Goal: Information Seeking & Learning: Learn about a topic

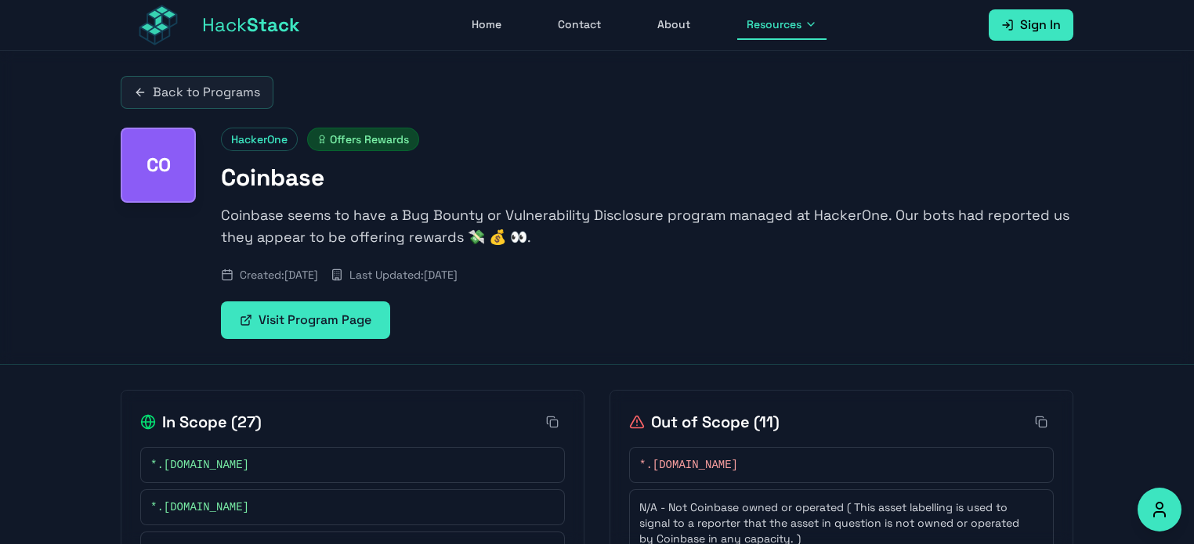
click at [183, 84] on link "Back to Programs" at bounding box center [197, 92] width 153 height 33
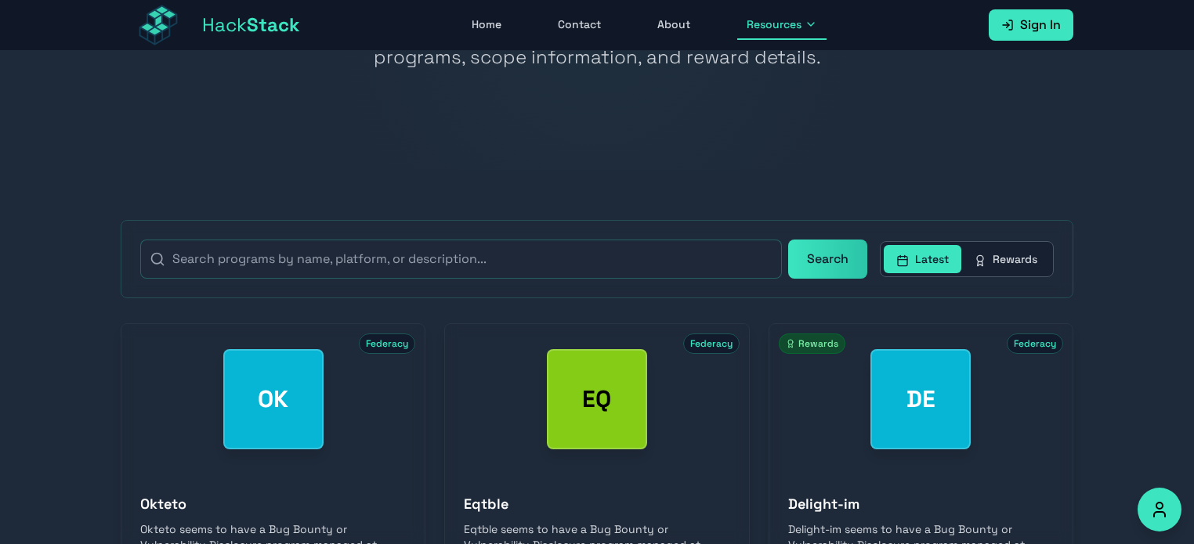
scroll to position [50, 0]
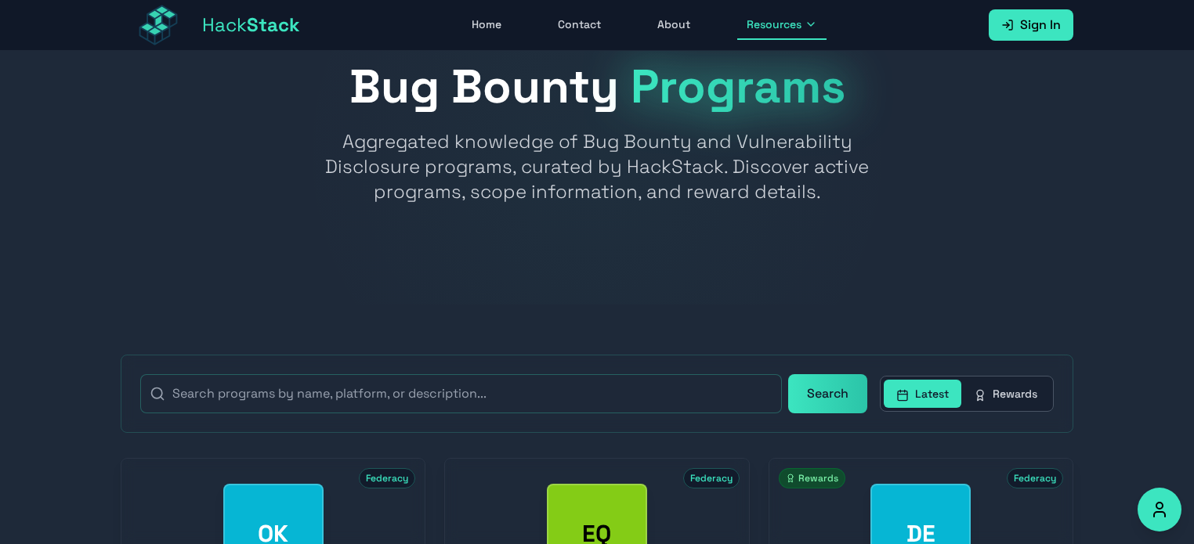
click at [796, 29] on span "Resources" at bounding box center [774, 24] width 55 height 16
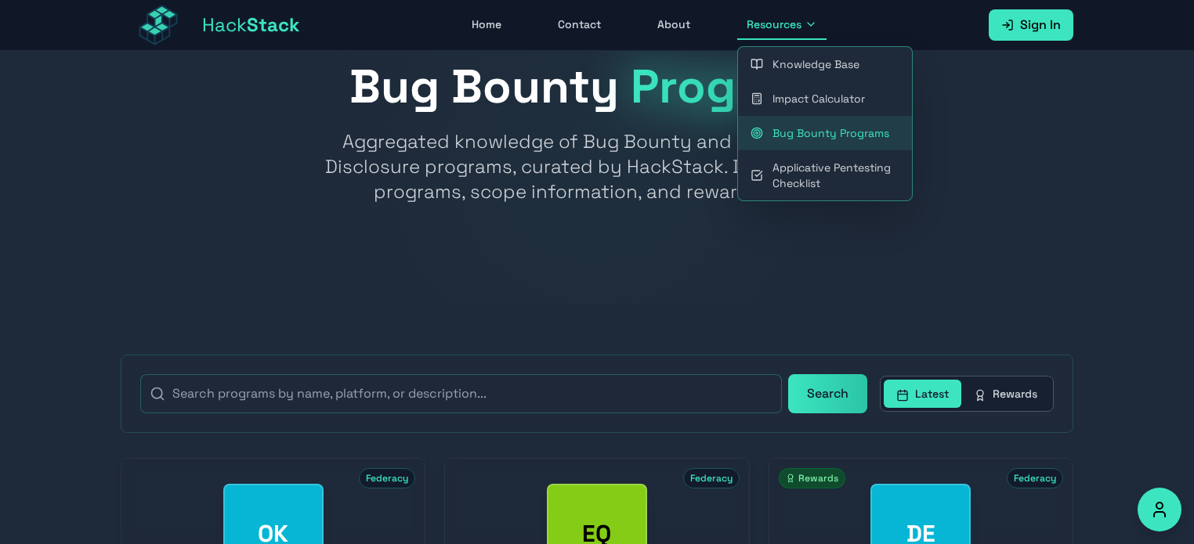
click at [815, 132] on link "Bug Bounty Programs" at bounding box center [825, 133] width 174 height 34
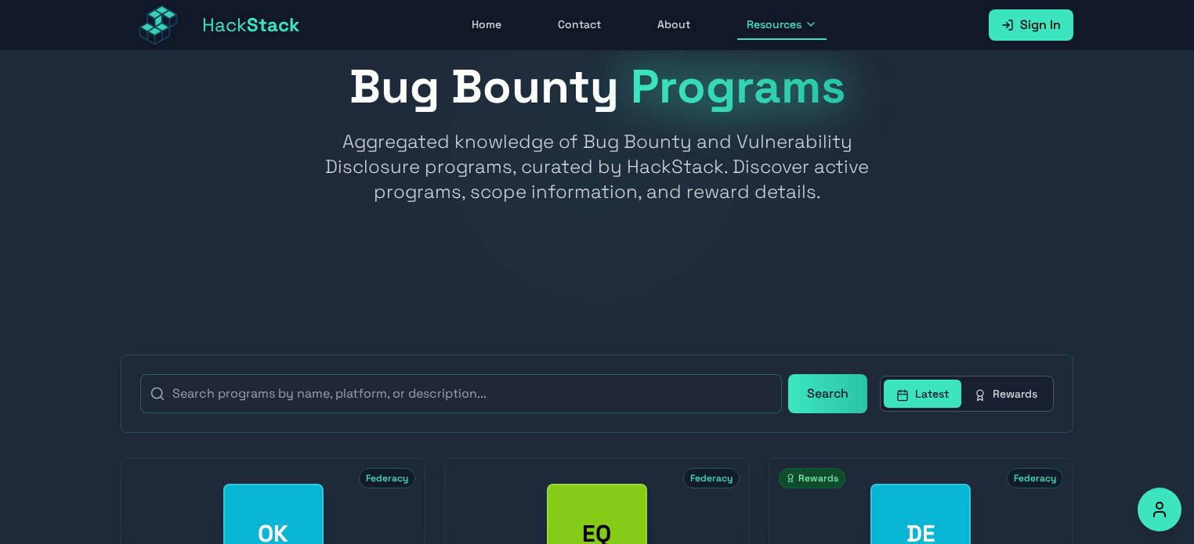
click at [832, 384] on button "Search" at bounding box center [827, 393] width 79 height 39
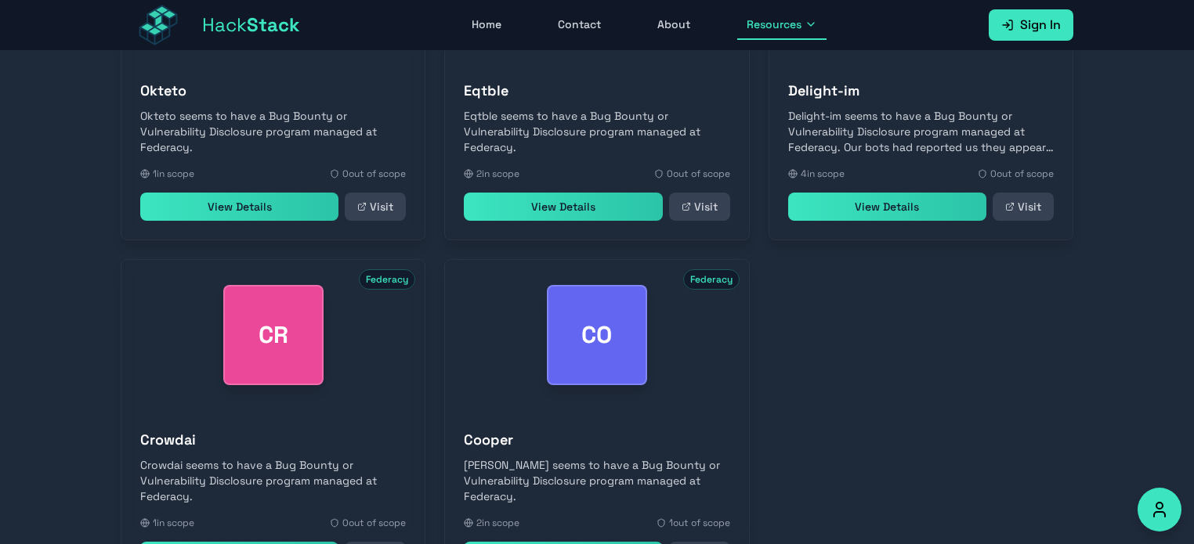
scroll to position [755, 0]
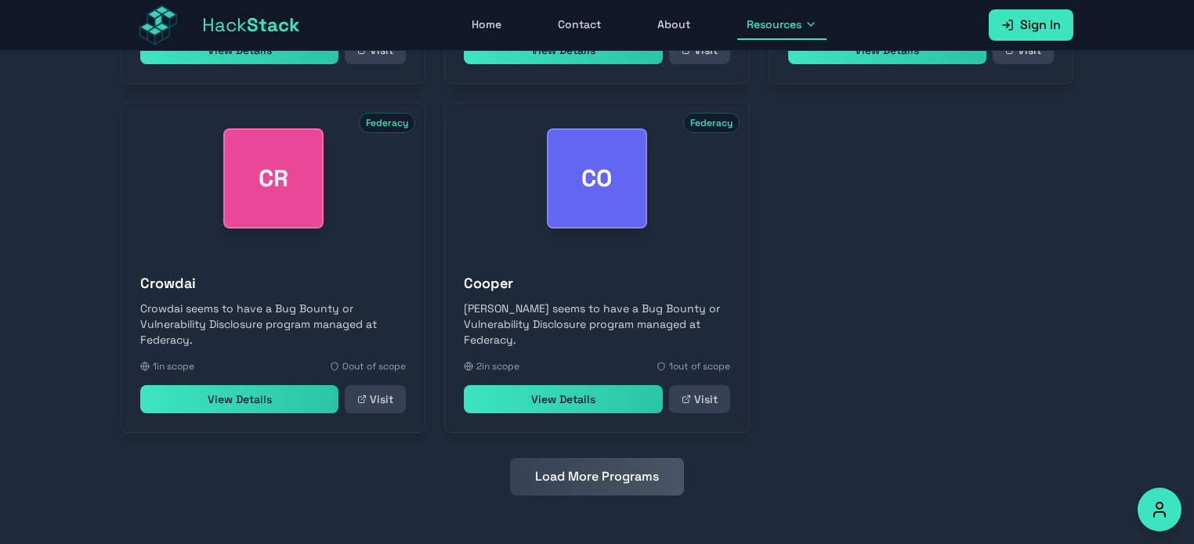
click at [573, 470] on button "Load More Programs" at bounding box center [597, 477] width 174 height 38
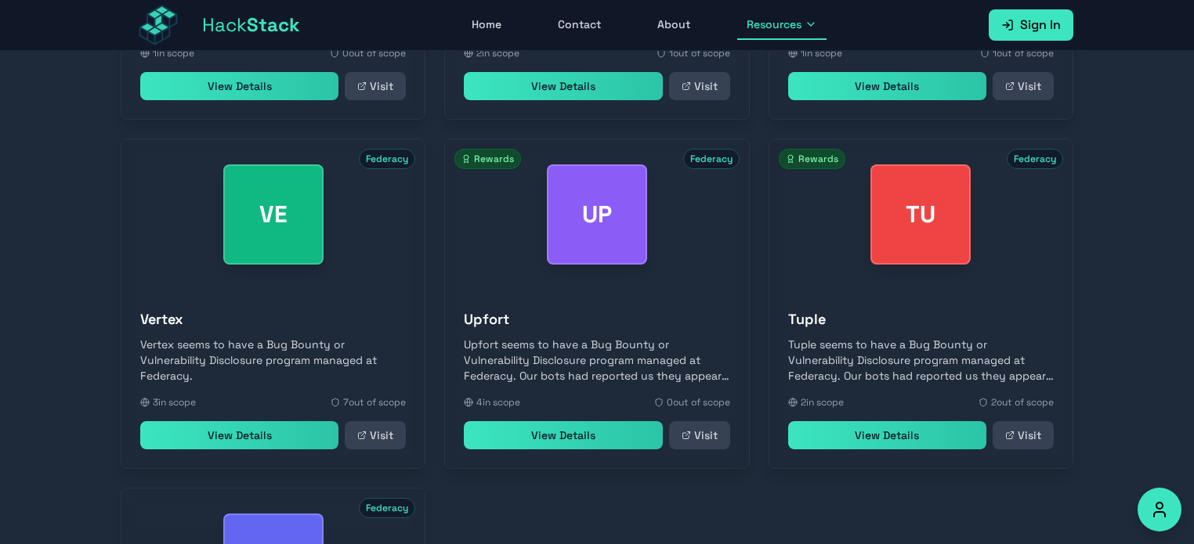
scroll to position [1453, 0]
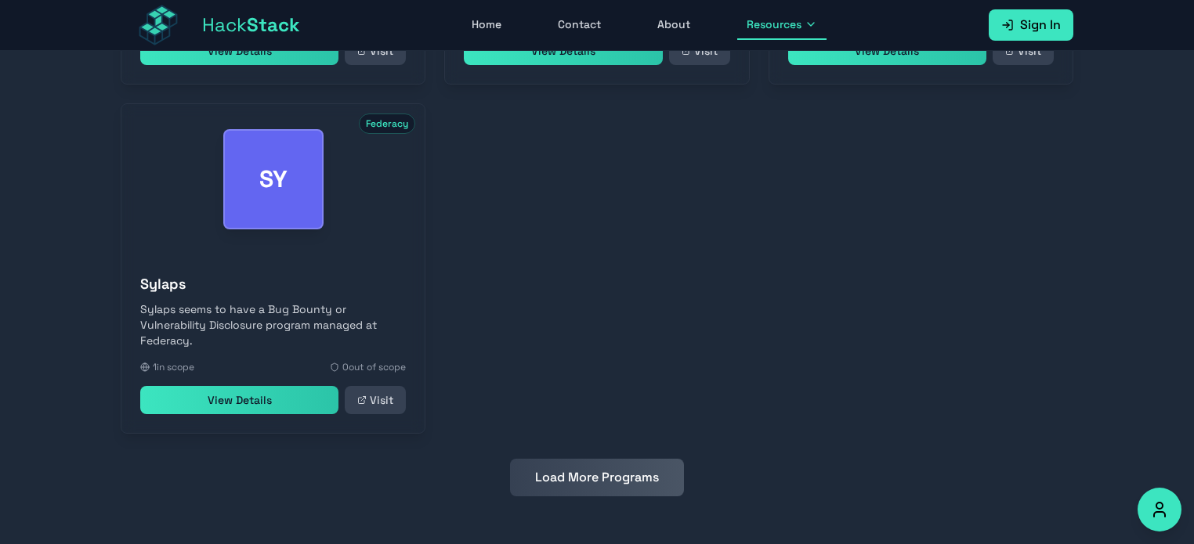
click at [580, 465] on button "Load More Programs" at bounding box center [597, 478] width 174 height 38
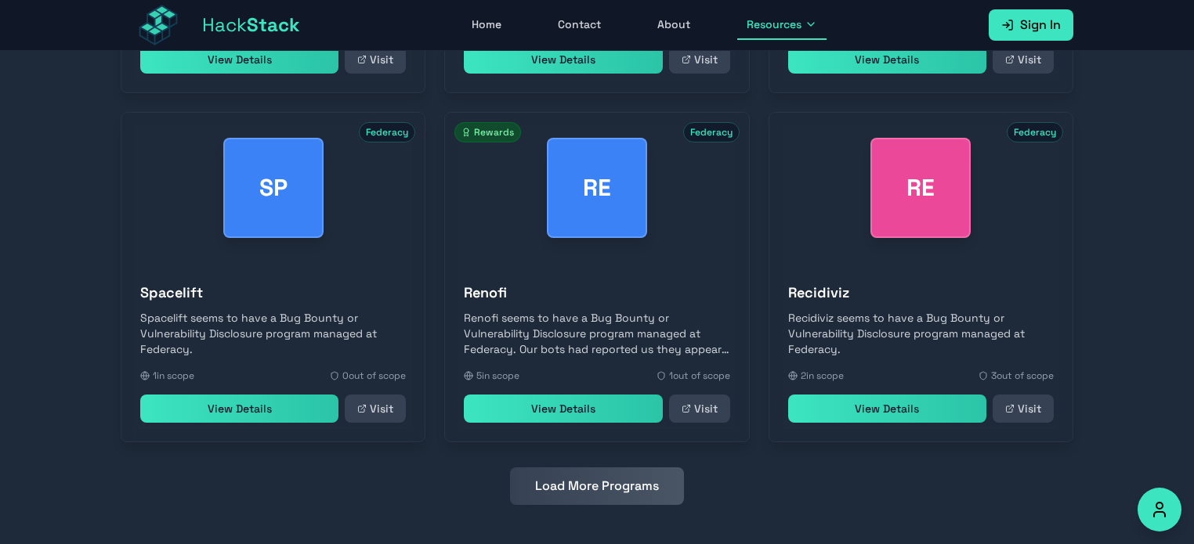
scroll to position [1802, 0]
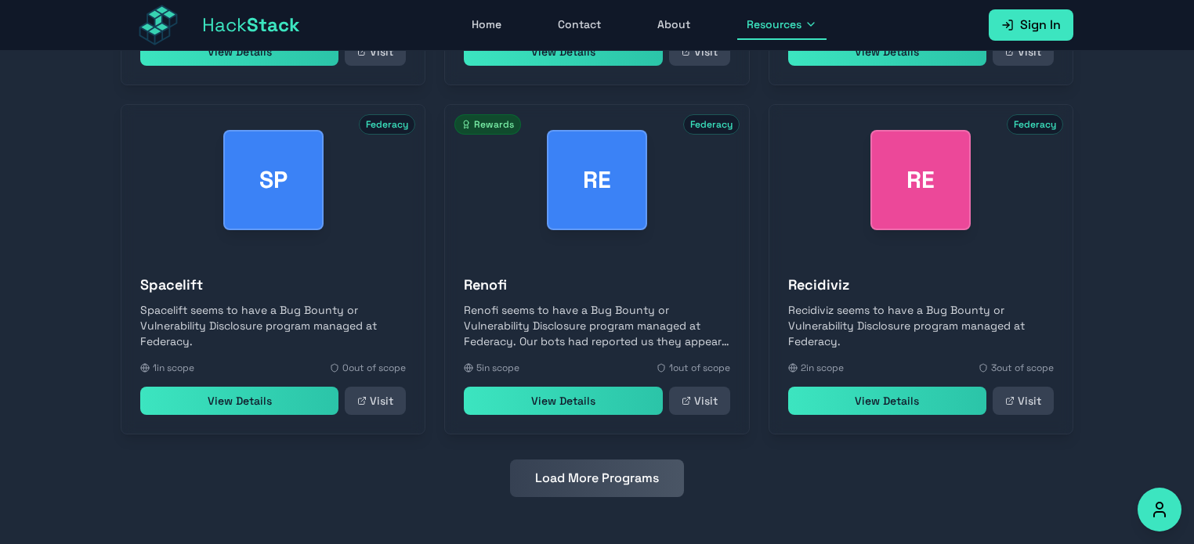
click at [621, 483] on button "Load More Programs" at bounding box center [597, 479] width 174 height 38
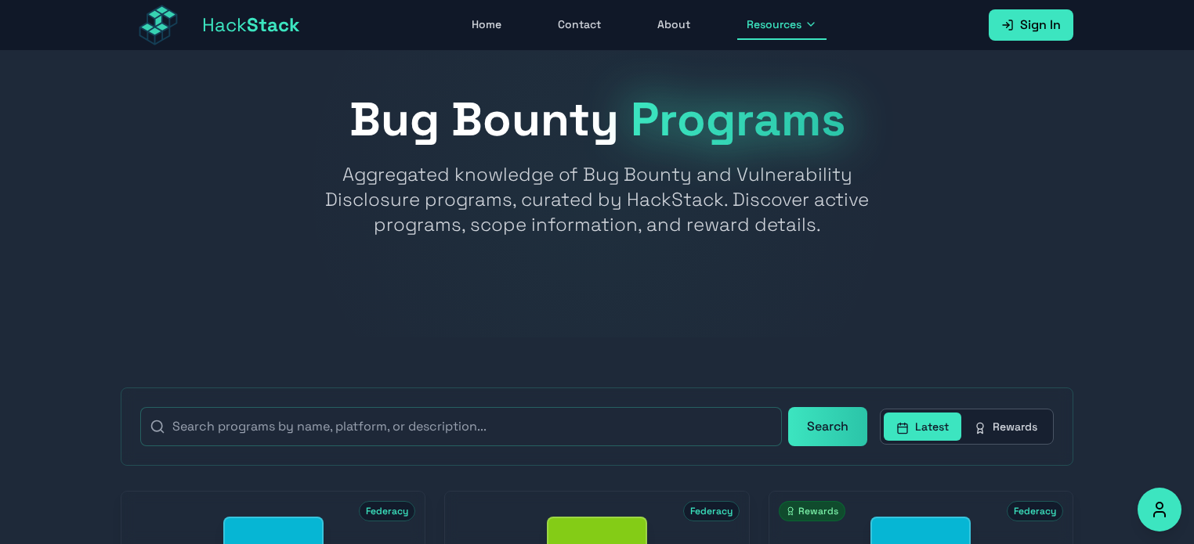
scroll to position [0, 0]
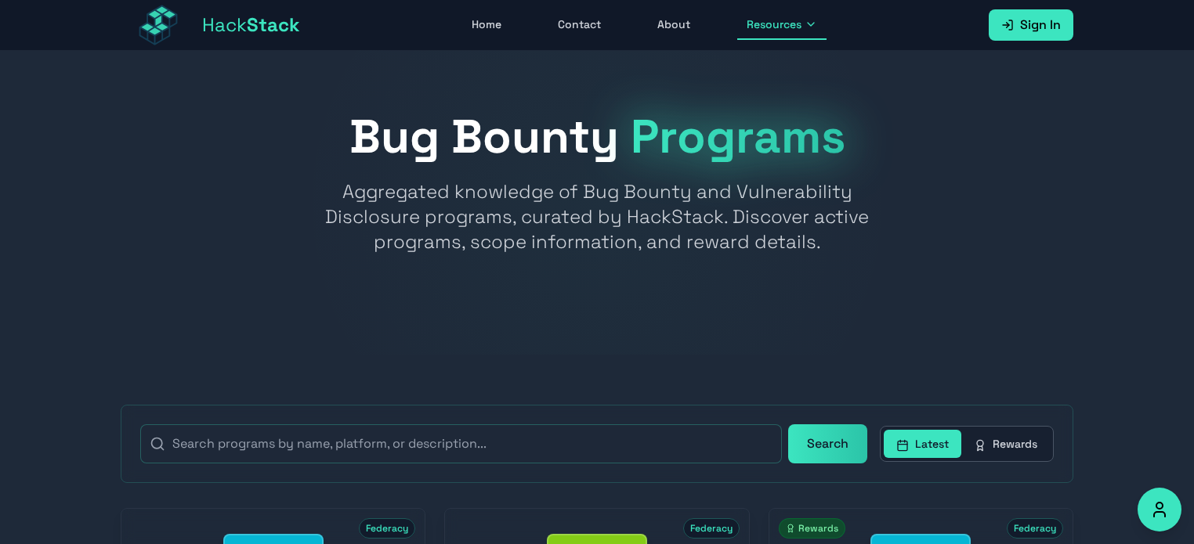
click at [257, 21] on span "Stack" at bounding box center [273, 25] width 53 height 24
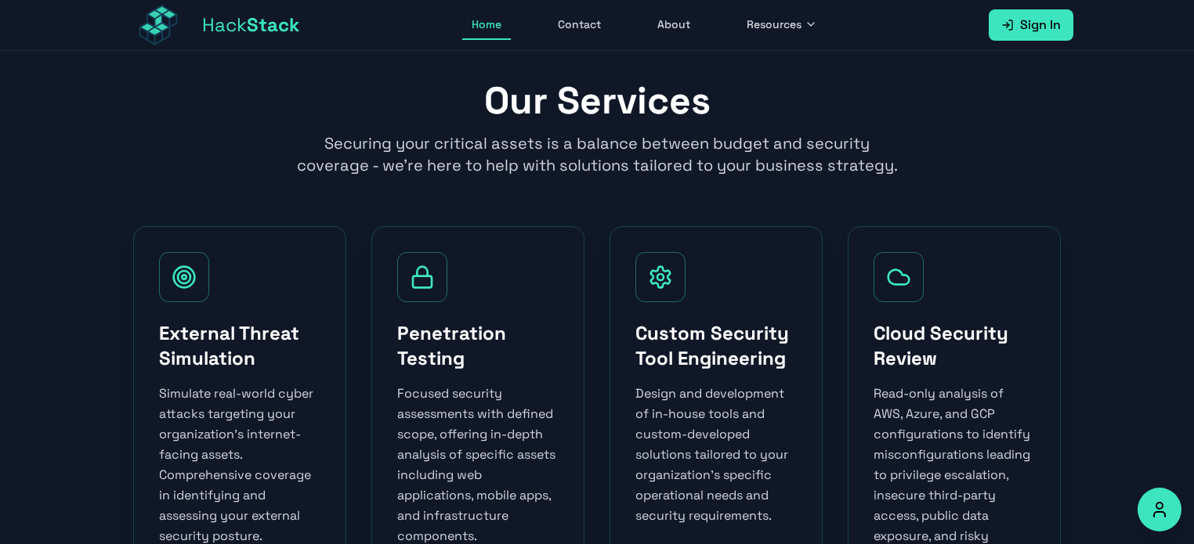
scroll to position [705, 0]
